Goal: Task Accomplishment & Management: Use online tool/utility

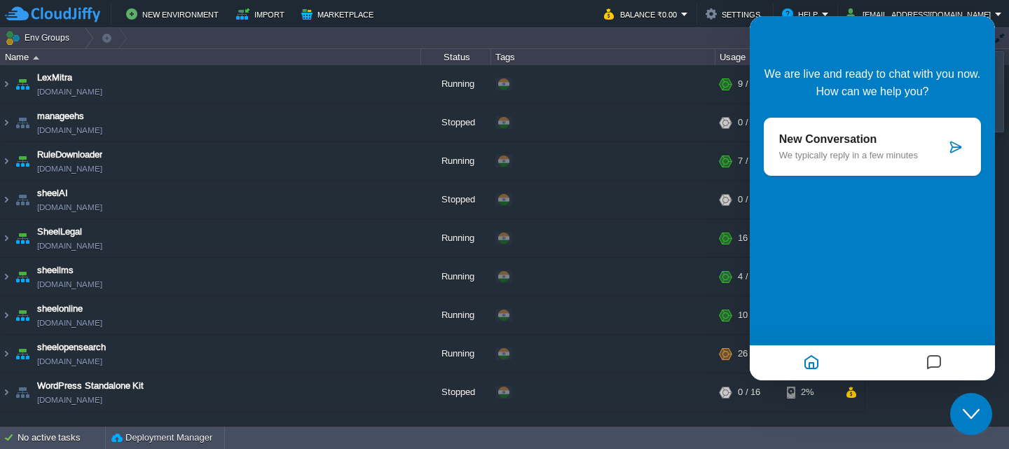
click at [575, 27] on div "New Environment Import Marketplace Bonus ₹0.00 Upgrade Account Balance ₹0.00 Se…" at bounding box center [504, 14] width 1009 height 28
click at [966, 418] on icon "Close Chat This icon closes the chat window." at bounding box center [970, 414] width 17 height 17
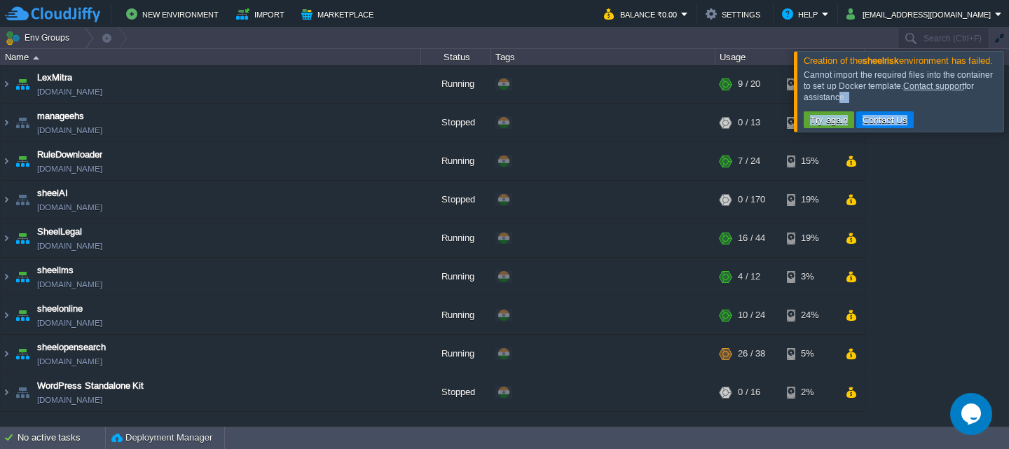
drag, startPoint x: 995, startPoint y: 96, endPoint x: 831, endPoint y: 116, distance: 165.1
click at [831, 116] on div "Creation of the sheelrisk environment has failed. Cannot import the required fi…" at bounding box center [899, 91] width 210 height 81
click at [834, 126] on button "Try again" at bounding box center [829, 119] width 46 height 13
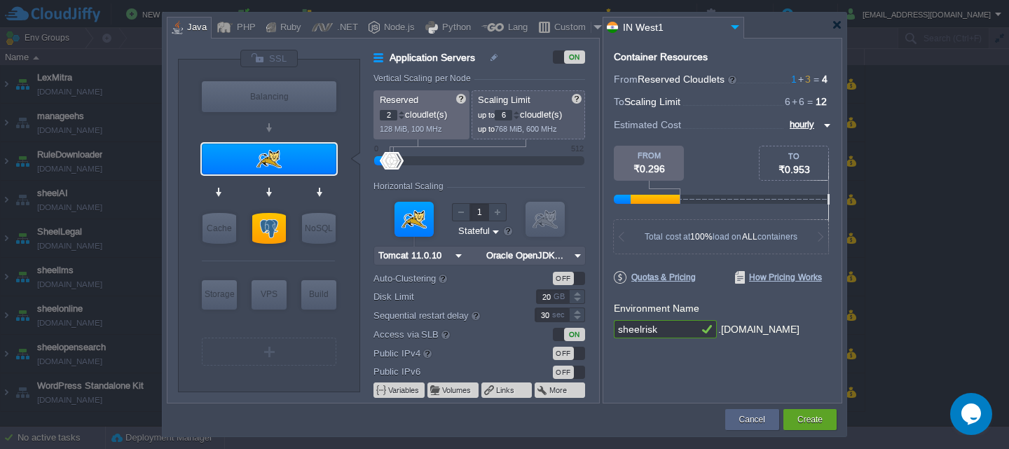
click at [403, 113] on div at bounding box center [401, 112] width 7 height 5
type input "5"
click at [403, 113] on div at bounding box center [401, 112] width 7 height 5
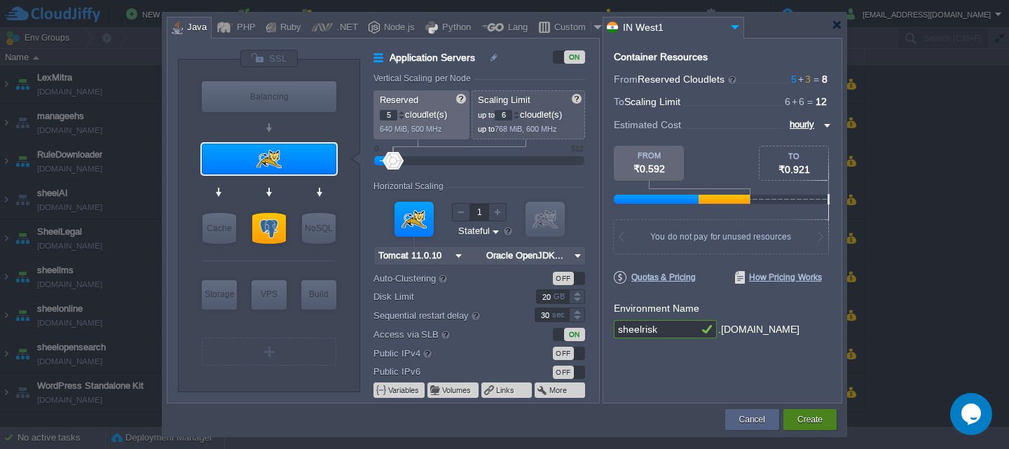
click at [809, 416] on button "Create" at bounding box center [809, 420] width 25 height 14
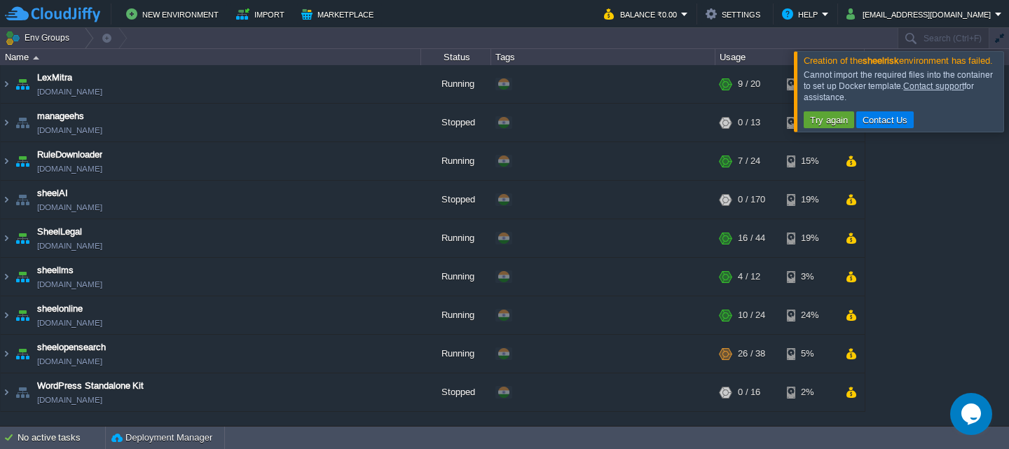
click at [1008, 94] on div at bounding box center [1026, 91] width 0 height 80
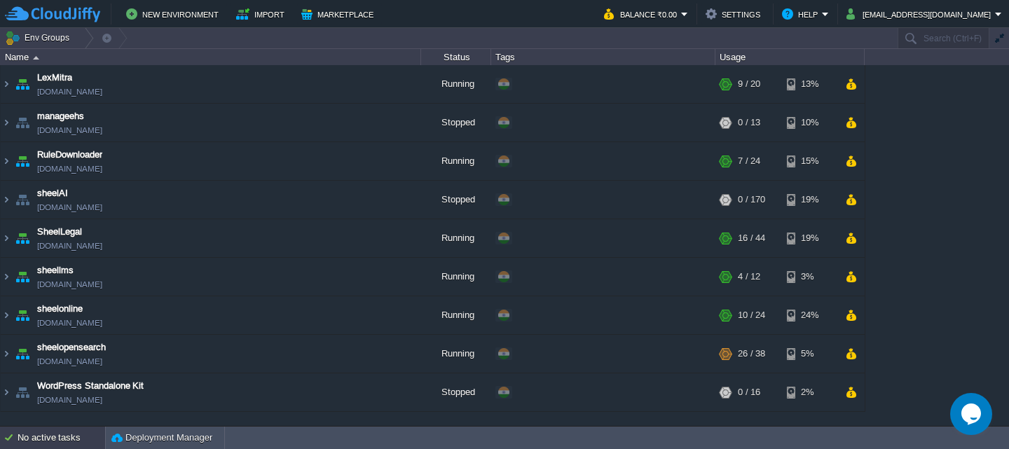
click at [43, 440] on div "No active tasks" at bounding box center [62, 438] width 88 height 22
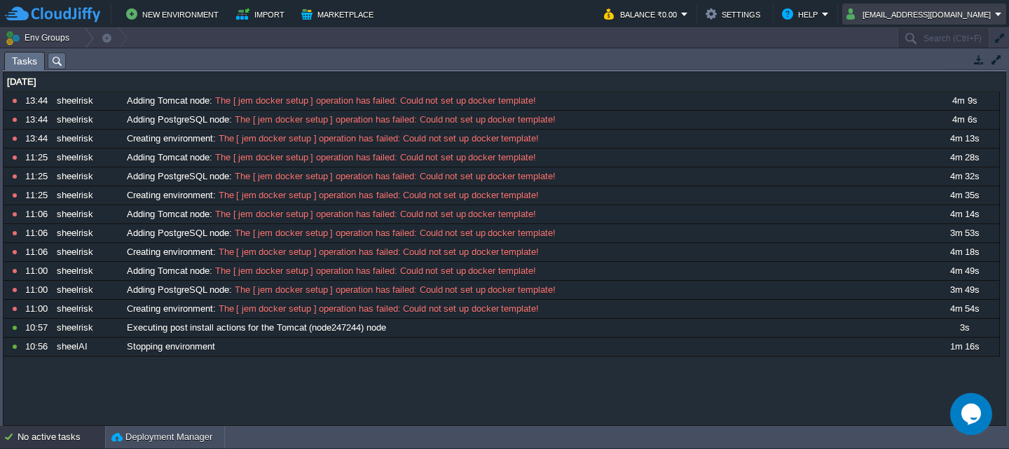
click at [940, 14] on button "[EMAIL_ADDRESS][DOMAIN_NAME]" at bounding box center [920, 14] width 149 height 17
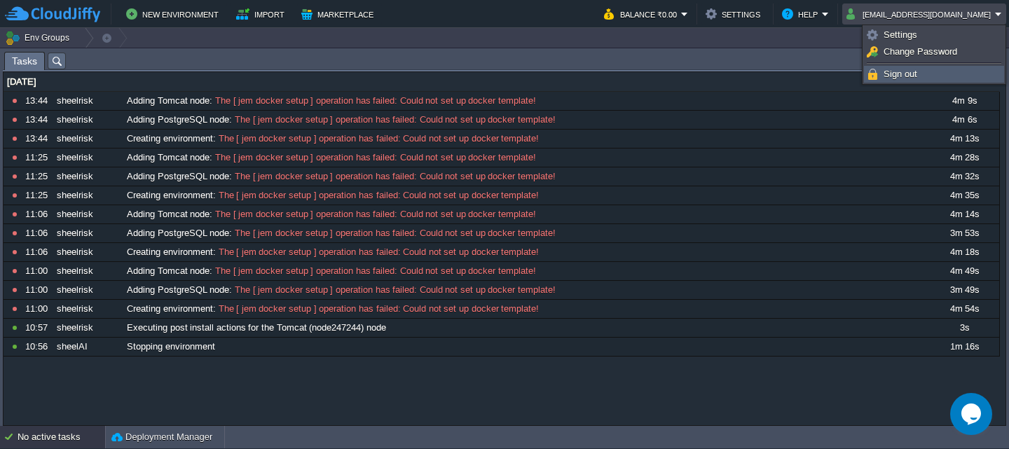
click at [899, 75] on span "Sign out" at bounding box center [900, 74] width 34 height 11
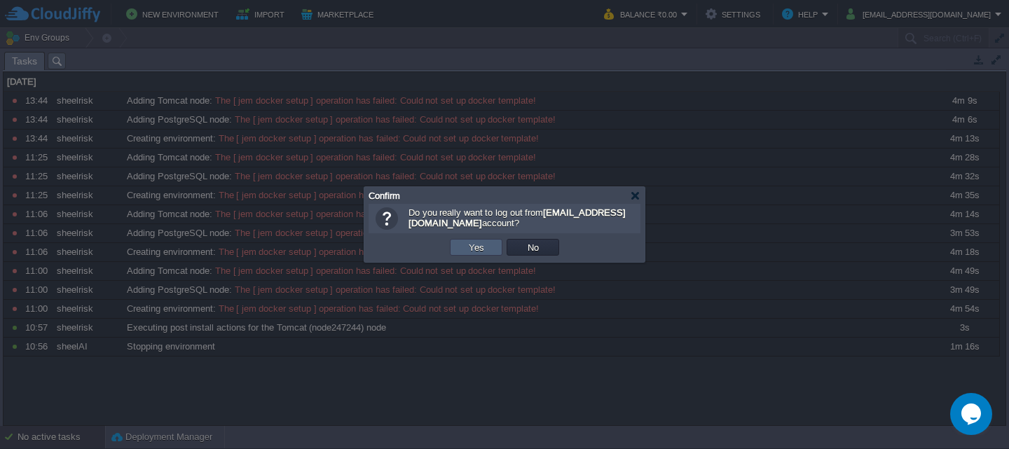
click at [477, 251] on button "Yes" at bounding box center [476, 247] width 24 height 13
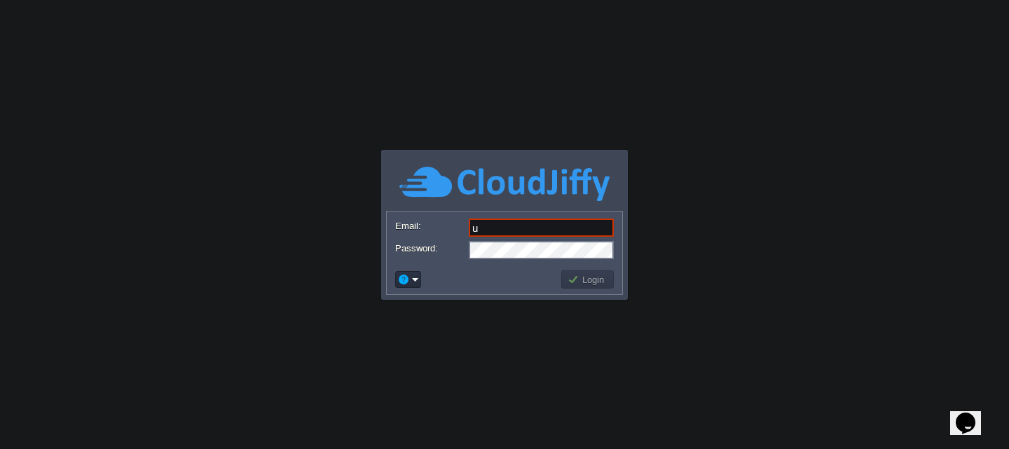
type input "[EMAIL_ADDRESS][DOMAIN_NAME]"
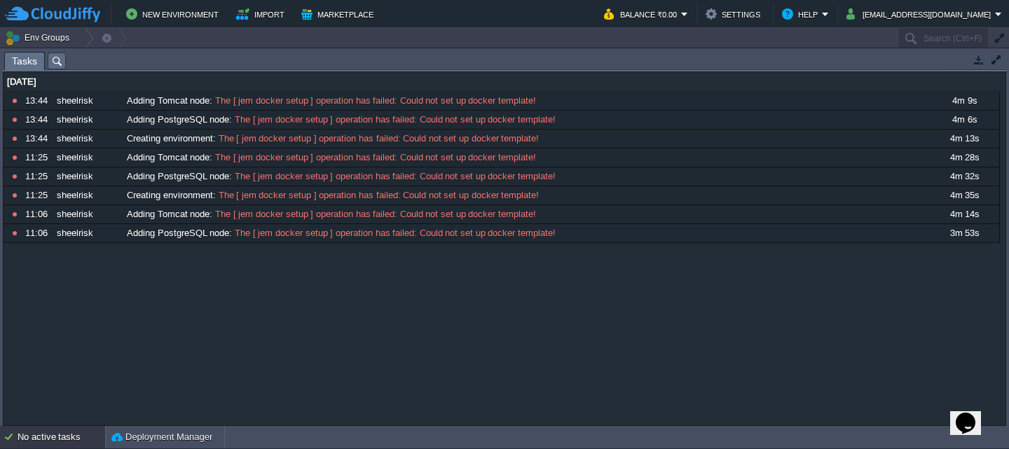
click at [1001, 53] on td at bounding box center [996, 59] width 18 height 17
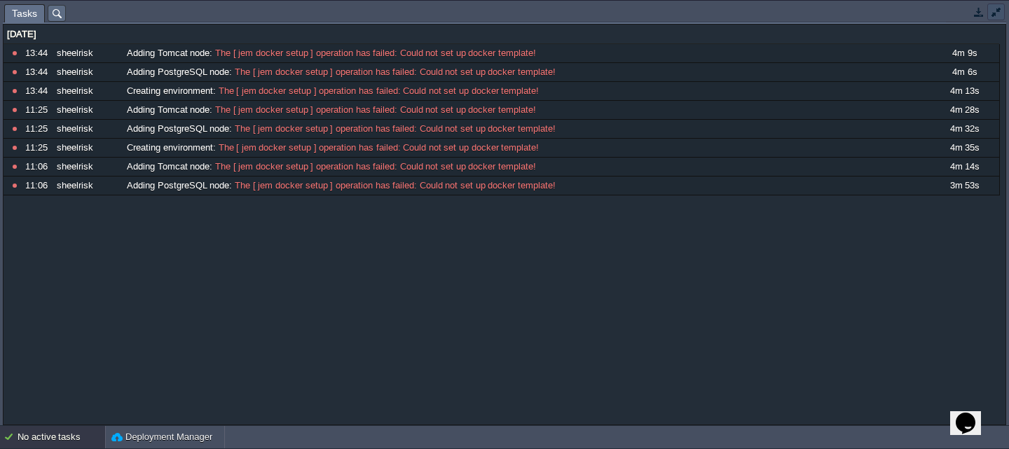
click at [993, 9] on button "button" at bounding box center [996, 12] width 13 height 13
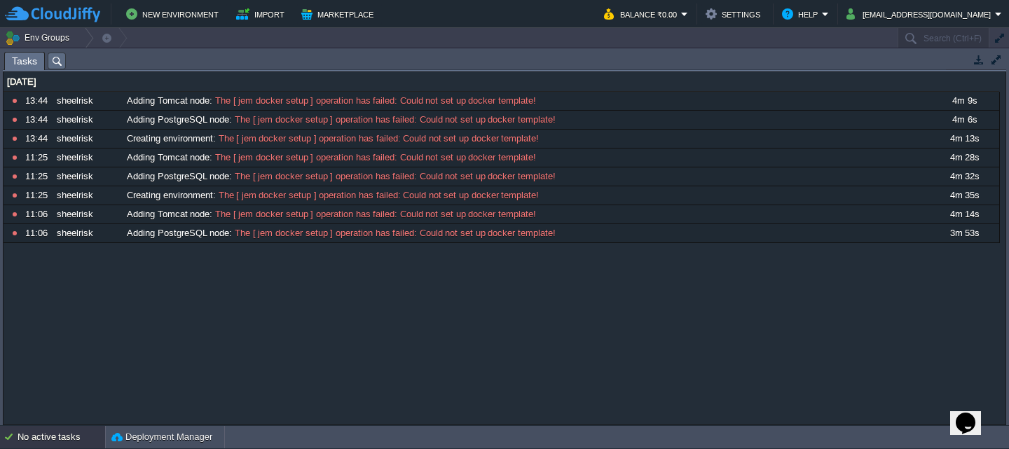
click at [32, 442] on div "No active tasks" at bounding box center [62, 437] width 88 height 22
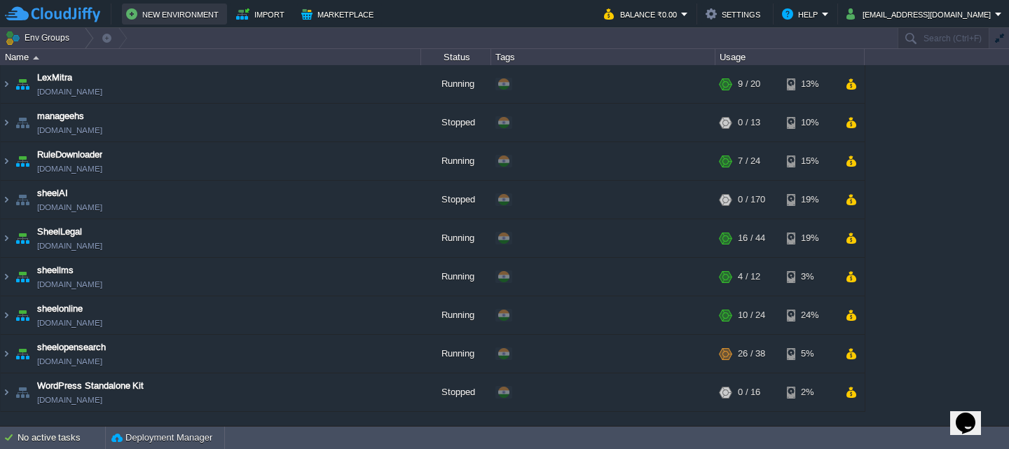
click at [184, 9] on button "New Environment" at bounding box center [174, 14] width 97 height 17
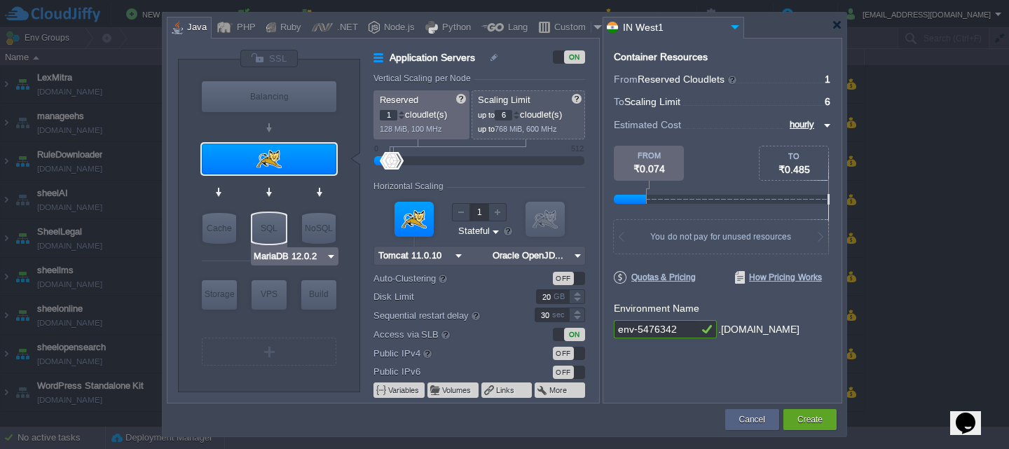
click at [327, 255] on img at bounding box center [331, 256] width 11 height 14
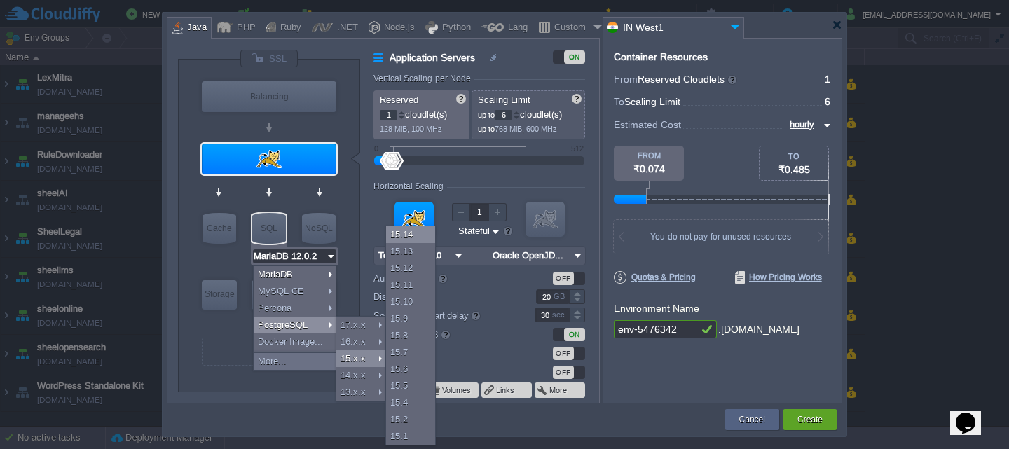
click at [399, 238] on div "15.14" at bounding box center [410, 234] width 49 height 17
type input "PostgreSQL 15.14"
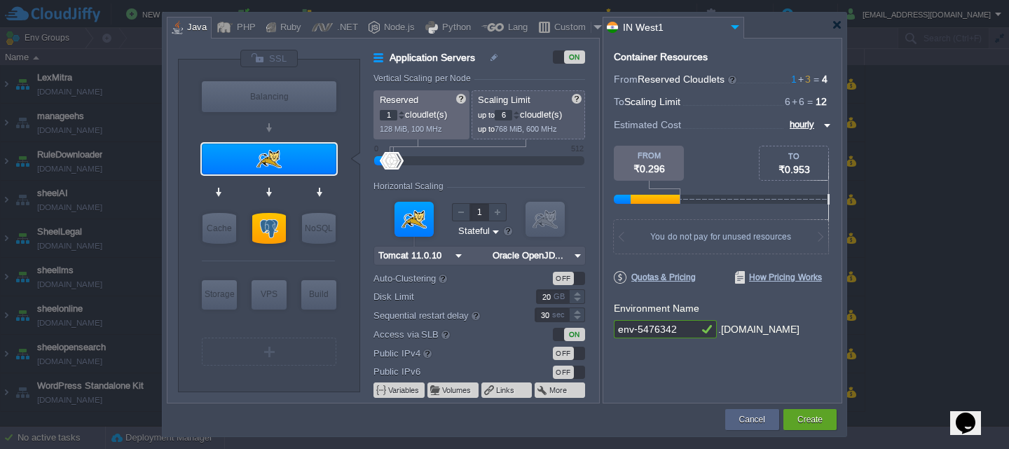
click at [581, 254] on img at bounding box center [577, 256] width 15 height 18
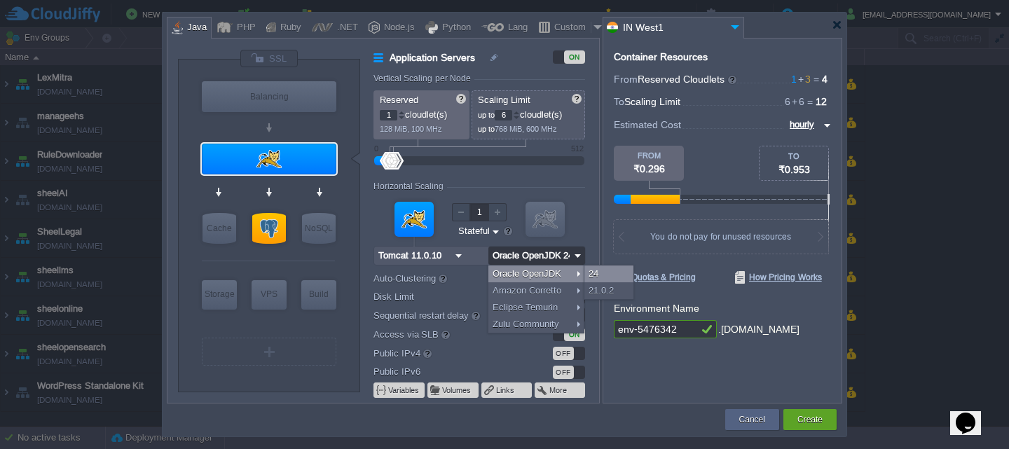
click at [602, 273] on div "24" at bounding box center [608, 273] width 49 height 17
type input "Oracle OpenJD..."
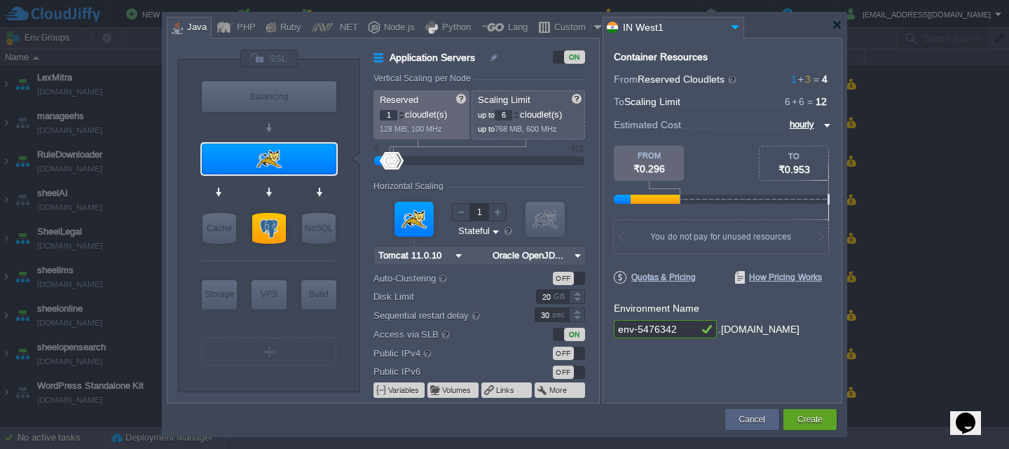
click at [457, 255] on img at bounding box center [458, 256] width 15 height 18
click at [591, 212] on form "Vertical Scaling per Node Reserved 1 cloudlet(s) 128 MiB, 100 MHz Scaling Limit…" at bounding box center [485, 238] width 225 height 329
drag, startPoint x: 690, startPoint y: 329, endPoint x: 581, endPoint y: 325, distance: 108.7
click at [581, 325] on div "VM Balancing VM Application Servers VM Cache VM SQL VM NoSQL VM Storage VM VPS …" at bounding box center [504, 221] width 675 height 366
type input "sheelrisk"
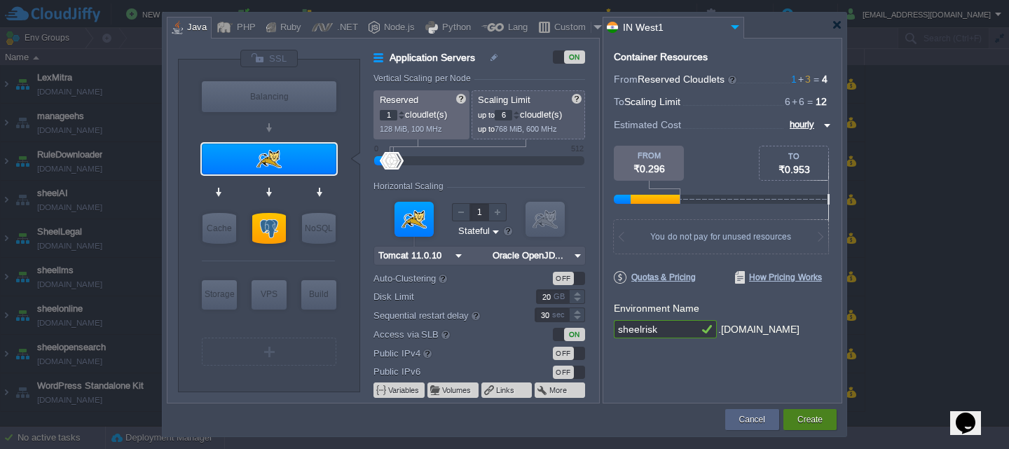
click at [811, 420] on button "Create" at bounding box center [809, 420] width 25 height 14
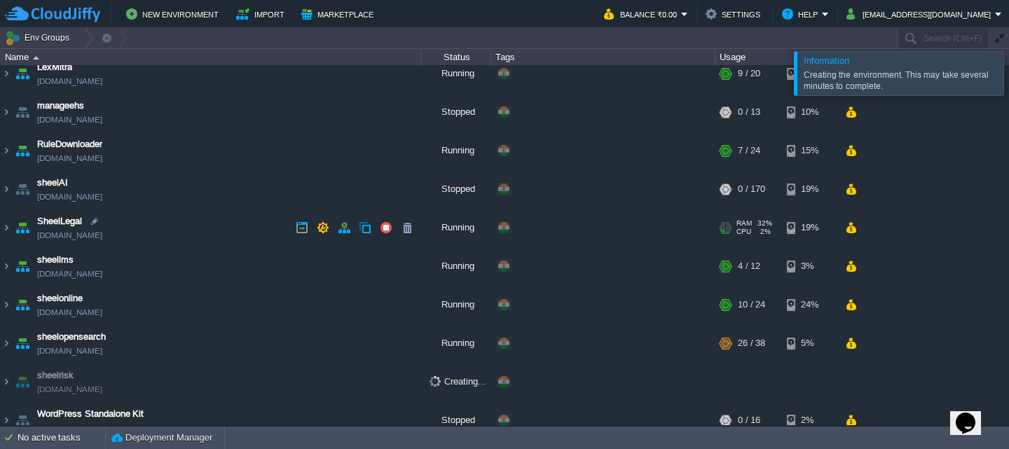
scroll to position [25, 0]
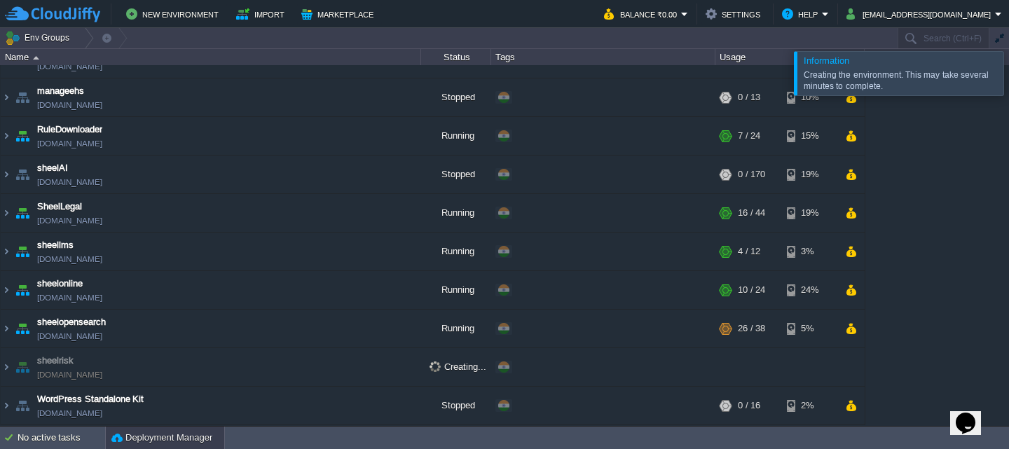
click at [177, 432] on button "Deployment Manager" at bounding box center [161, 438] width 101 height 14
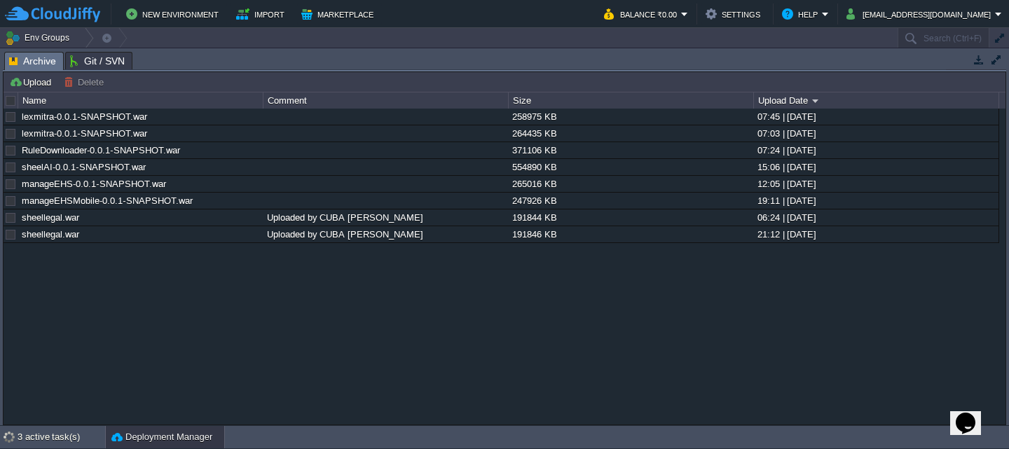
click at [167, 432] on button "Deployment Manager" at bounding box center [161, 437] width 101 height 14
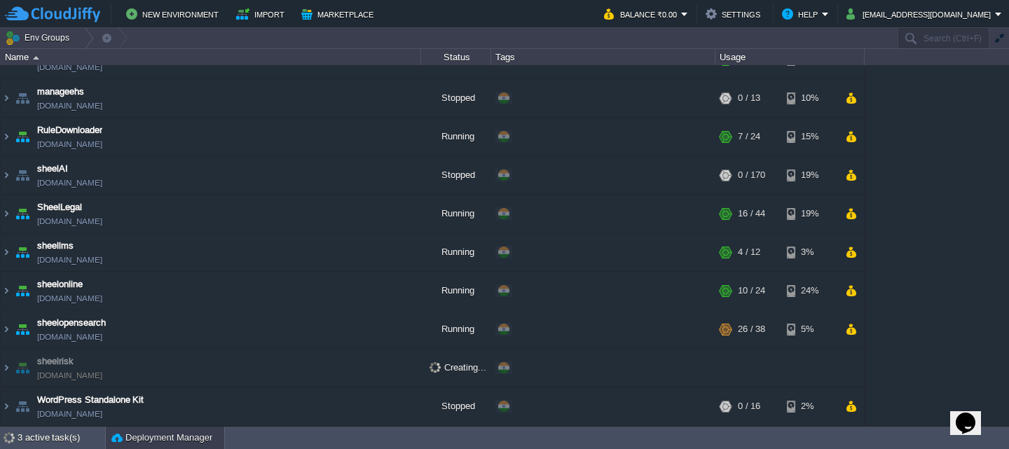
scroll to position [25, 0]
click at [81, 440] on div "3 active task(s)" at bounding box center [62, 438] width 88 height 22
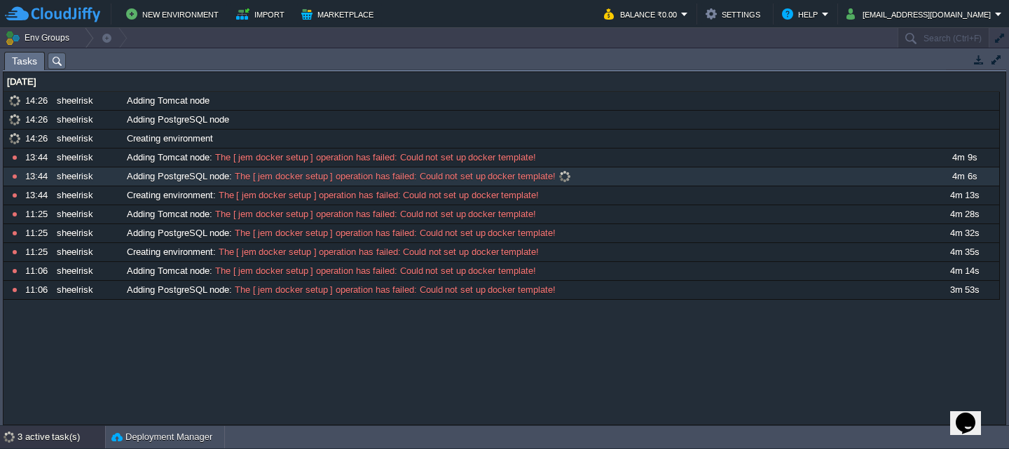
scroll to position [25, 0]
click at [427, 184] on div "Adding PostgreSQL node : The [ jem docker setup ] operation has failed: Could n…" at bounding box center [525, 176] width 805 height 18
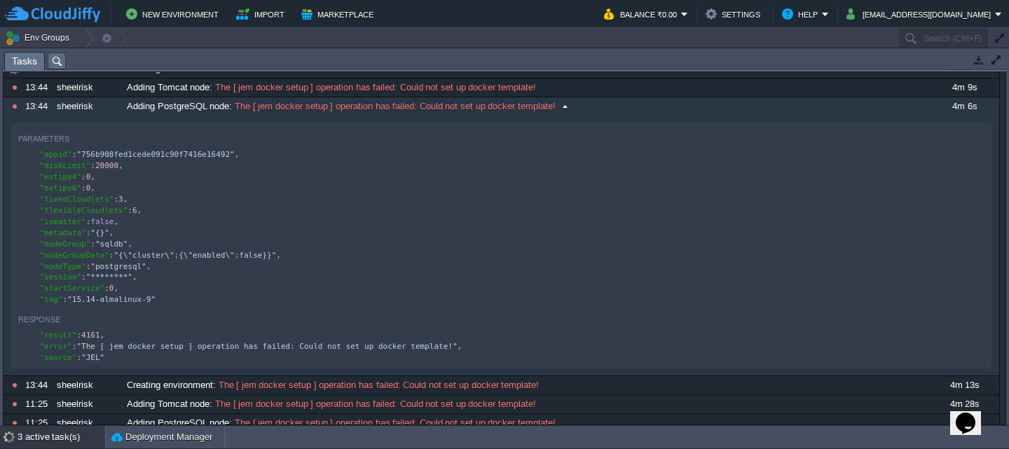
scroll to position [0, 0]
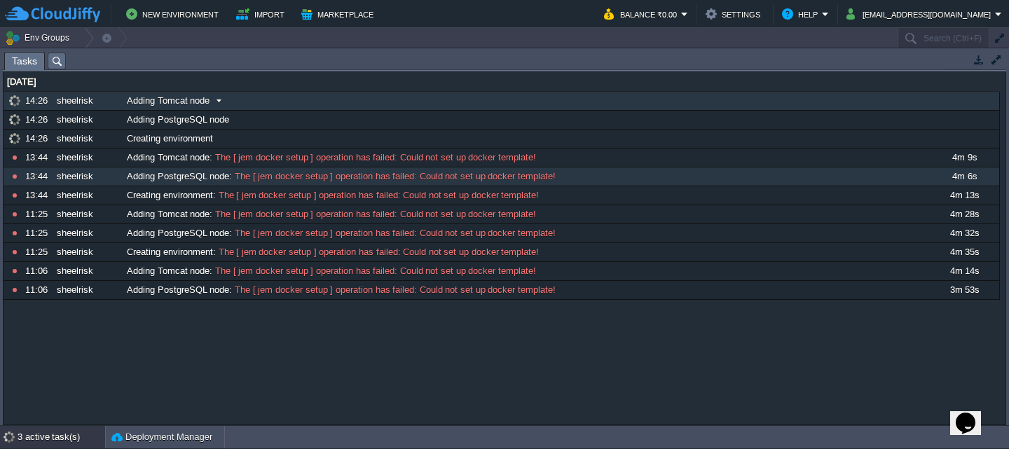
click at [955, 109] on div "10789452 14:26 sheelrisk Adding Tomcat node 1756924200000 10789451 14:26 sheelr…" at bounding box center [501, 196] width 995 height 208
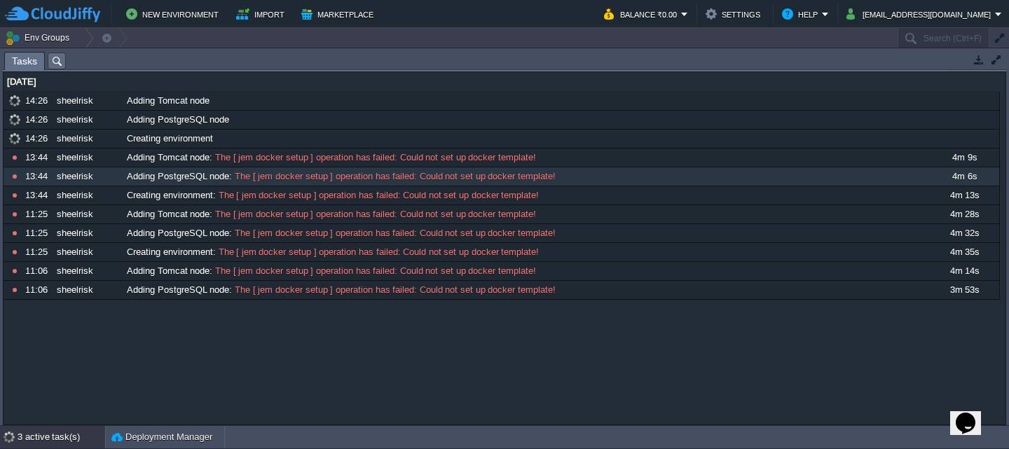
click at [28, 442] on div "3 active task(s)" at bounding box center [62, 437] width 88 height 22
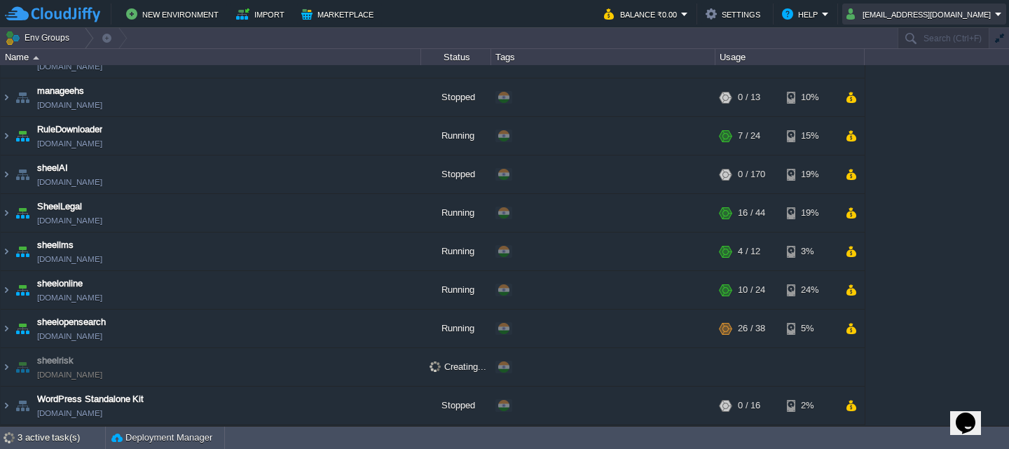
click at [932, 15] on button "[EMAIL_ADDRESS][DOMAIN_NAME]" at bounding box center [920, 14] width 149 height 17
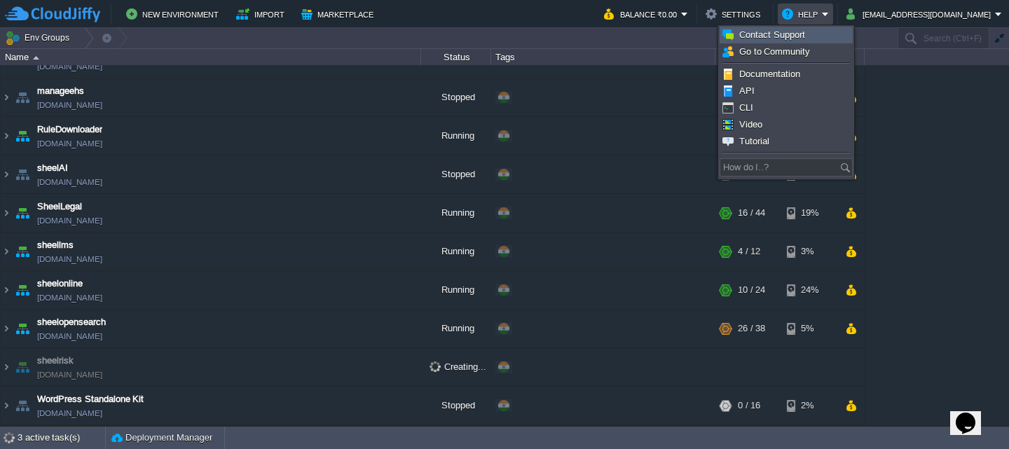
click at [780, 39] on span "Contact Support" at bounding box center [772, 34] width 66 height 11
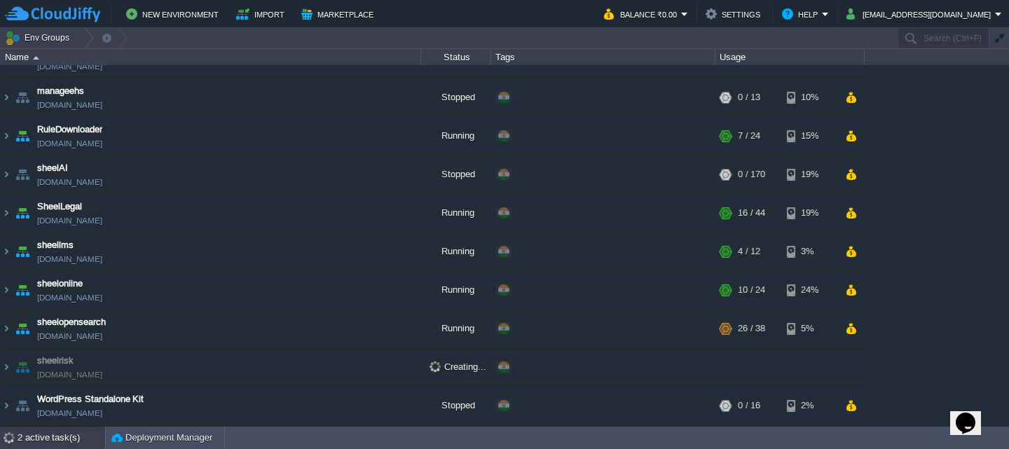
click at [76, 436] on div "2 active task(s)" at bounding box center [62, 438] width 88 height 22
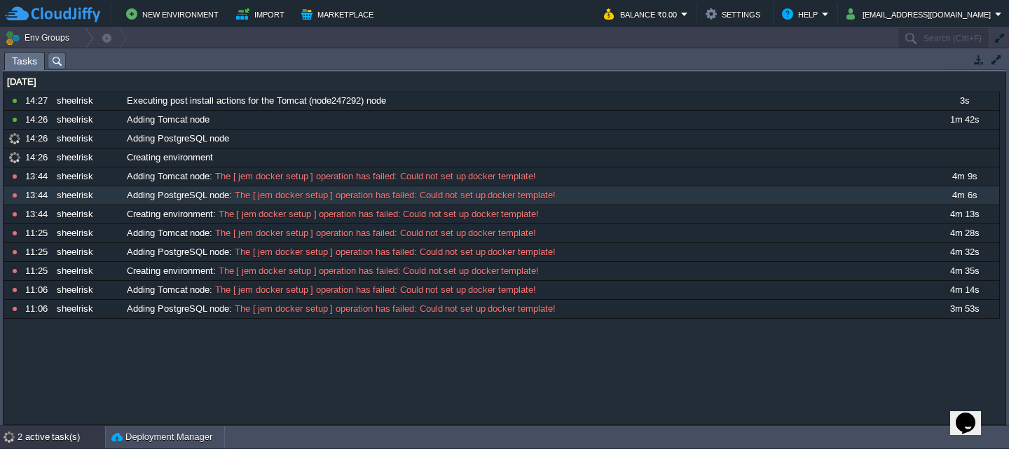
click at [76, 436] on div "2 active task(s)" at bounding box center [62, 437] width 88 height 22
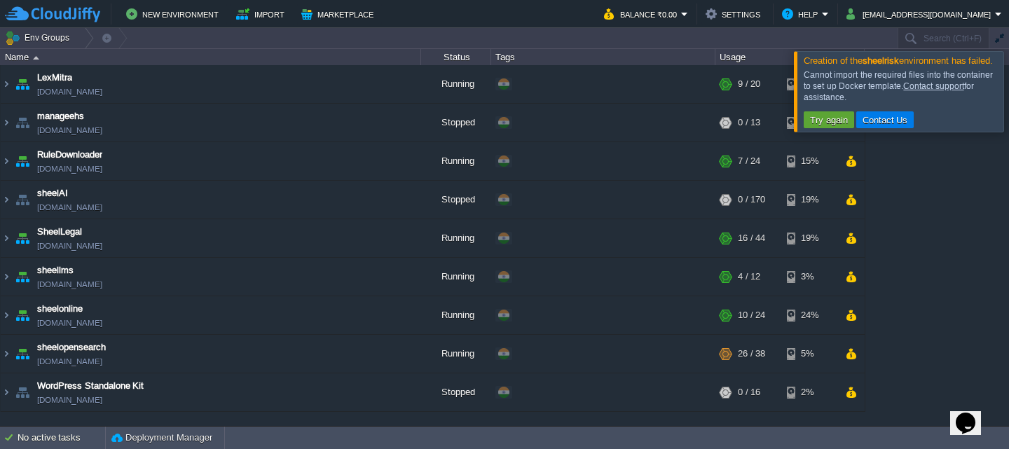
scroll to position [0, 0]
